Goal: Task Accomplishment & Management: Use online tool/utility

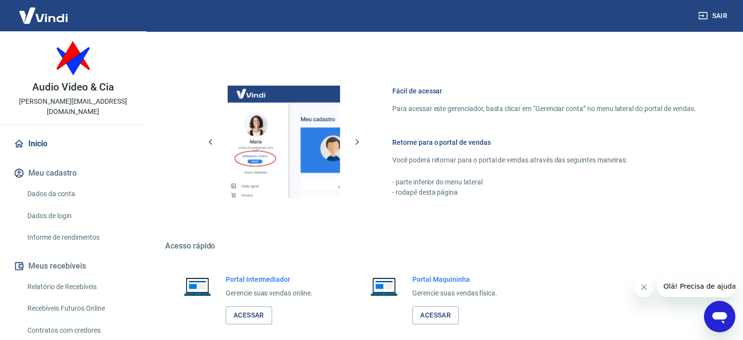
scroll to position [391, 0]
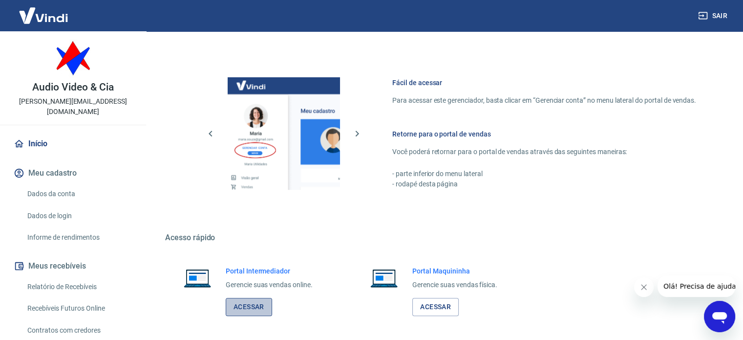
click at [249, 304] on link "Acessar" at bounding box center [249, 307] width 46 height 18
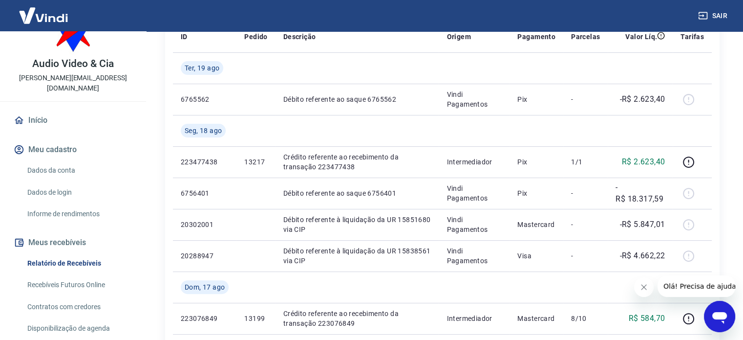
scroll to position [147, 0]
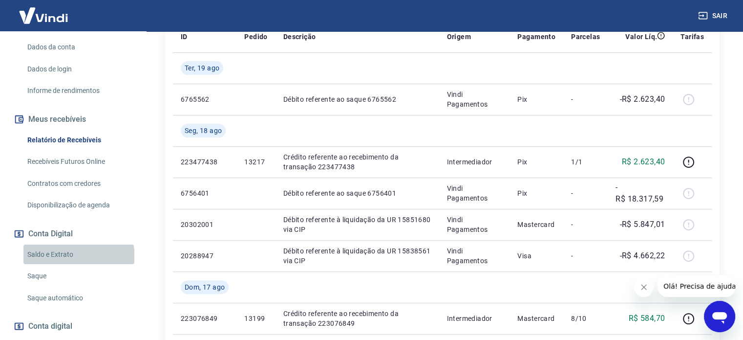
click at [78, 246] on link "Saldo e Extrato" at bounding box center [78, 254] width 111 height 20
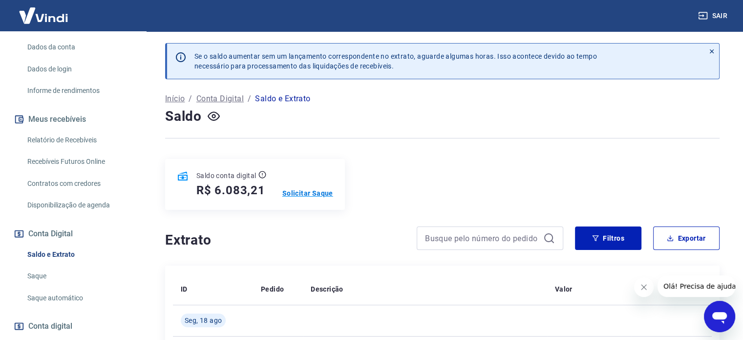
click at [312, 189] on p "Solicitar Saque" at bounding box center [307, 193] width 51 height 10
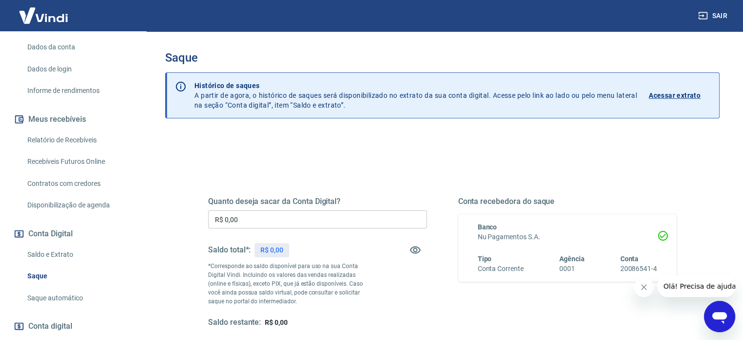
click at [253, 218] on input "R$ 0,00" at bounding box center [317, 219] width 219 height 18
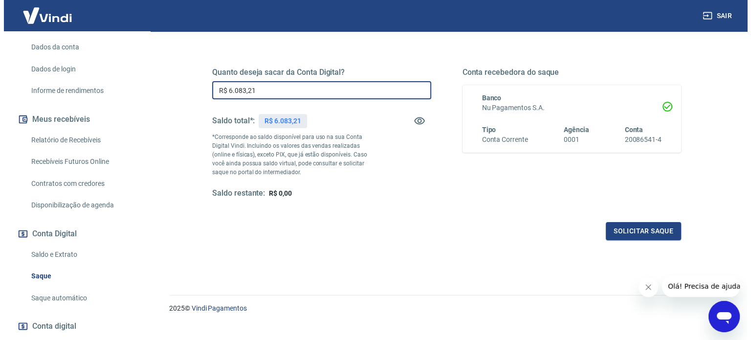
scroll to position [143, 0]
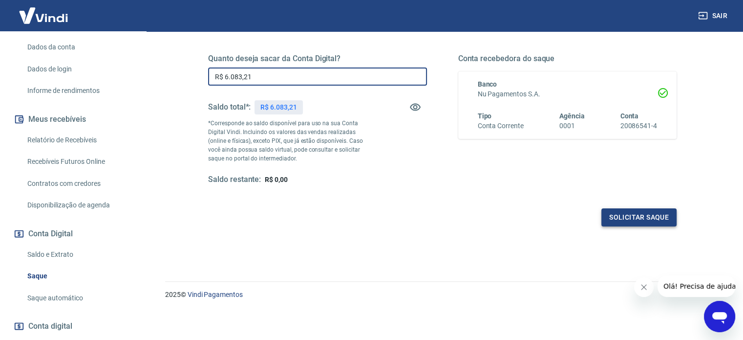
type input "R$ 6.083,21"
click at [637, 213] on button "Solicitar saque" at bounding box center [639, 217] width 75 height 18
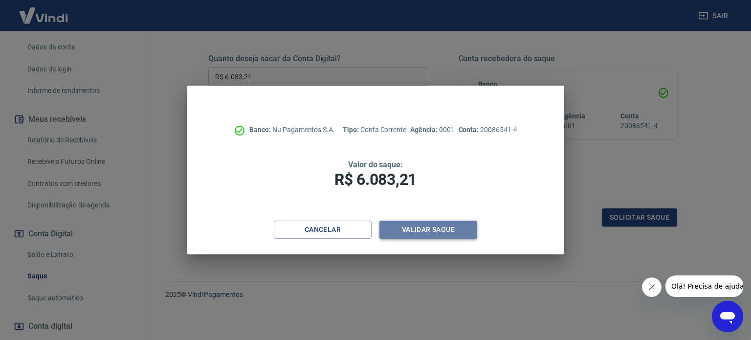
click at [424, 224] on button "Validar saque" at bounding box center [428, 229] width 98 height 18
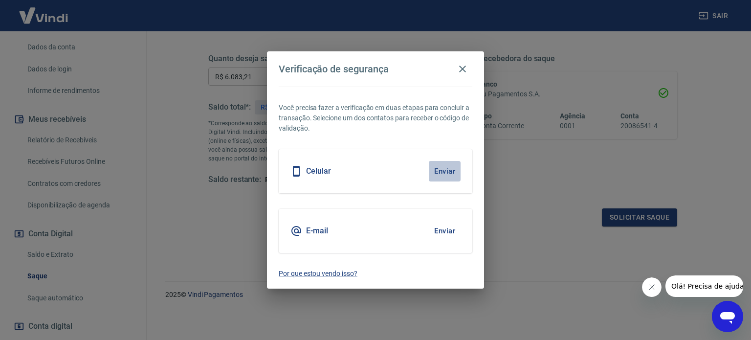
click at [443, 172] on button "Enviar" at bounding box center [445, 171] width 32 height 21
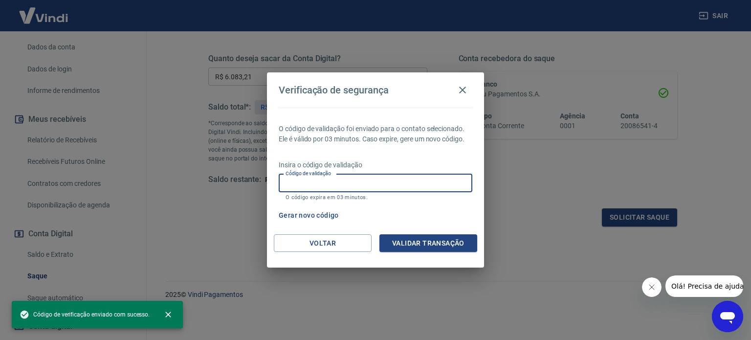
click at [296, 181] on input "Código de validação" at bounding box center [376, 183] width 194 height 18
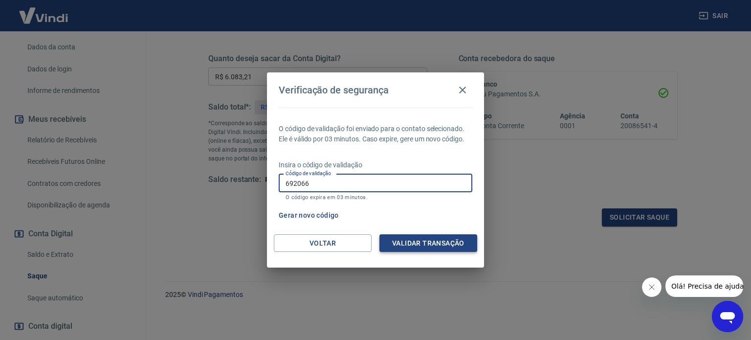
type input "692066"
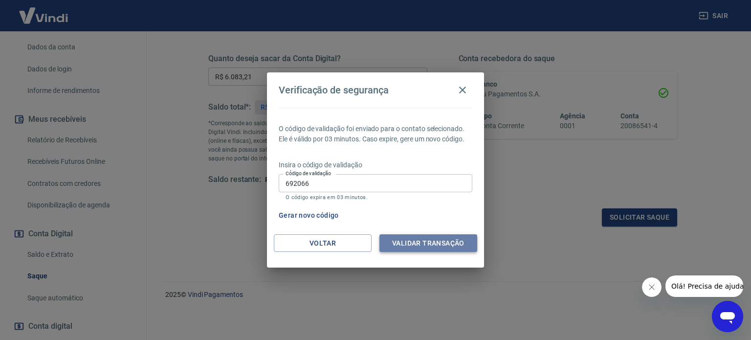
click at [428, 238] on button "Validar transação" at bounding box center [428, 243] width 98 height 18
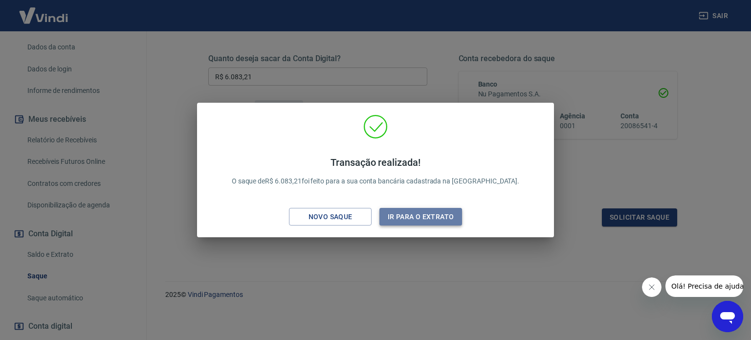
click at [403, 217] on button "Ir para o extrato" at bounding box center [420, 217] width 83 height 18
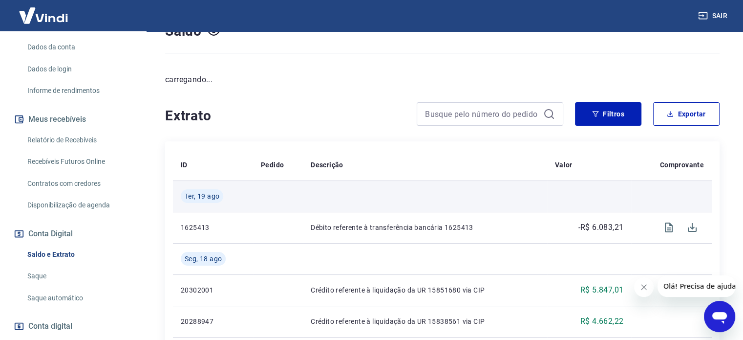
scroll to position [147, 0]
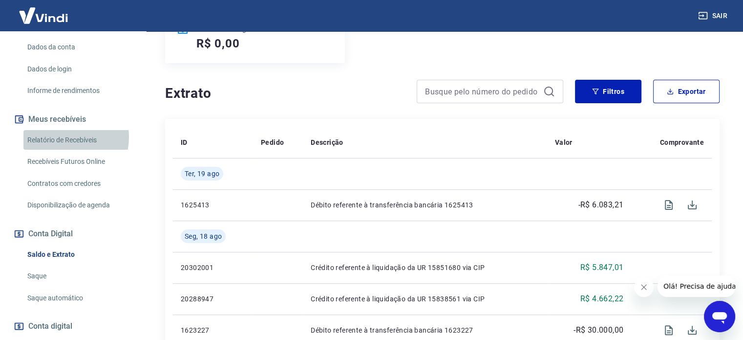
click at [61, 130] on link "Relatório de Recebíveis" at bounding box center [78, 140] width 111 height 20
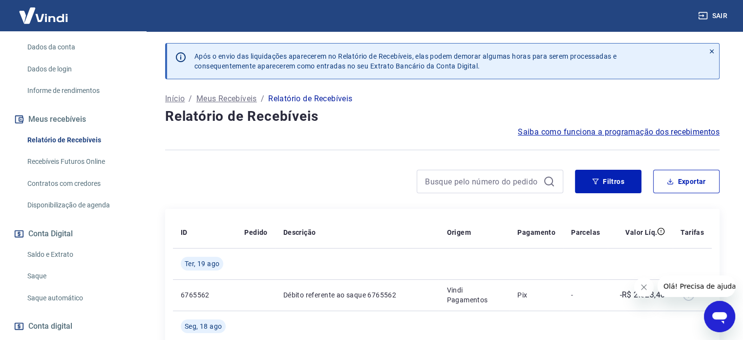
scroll to position [147, 0]
